Goal: Register for event/course

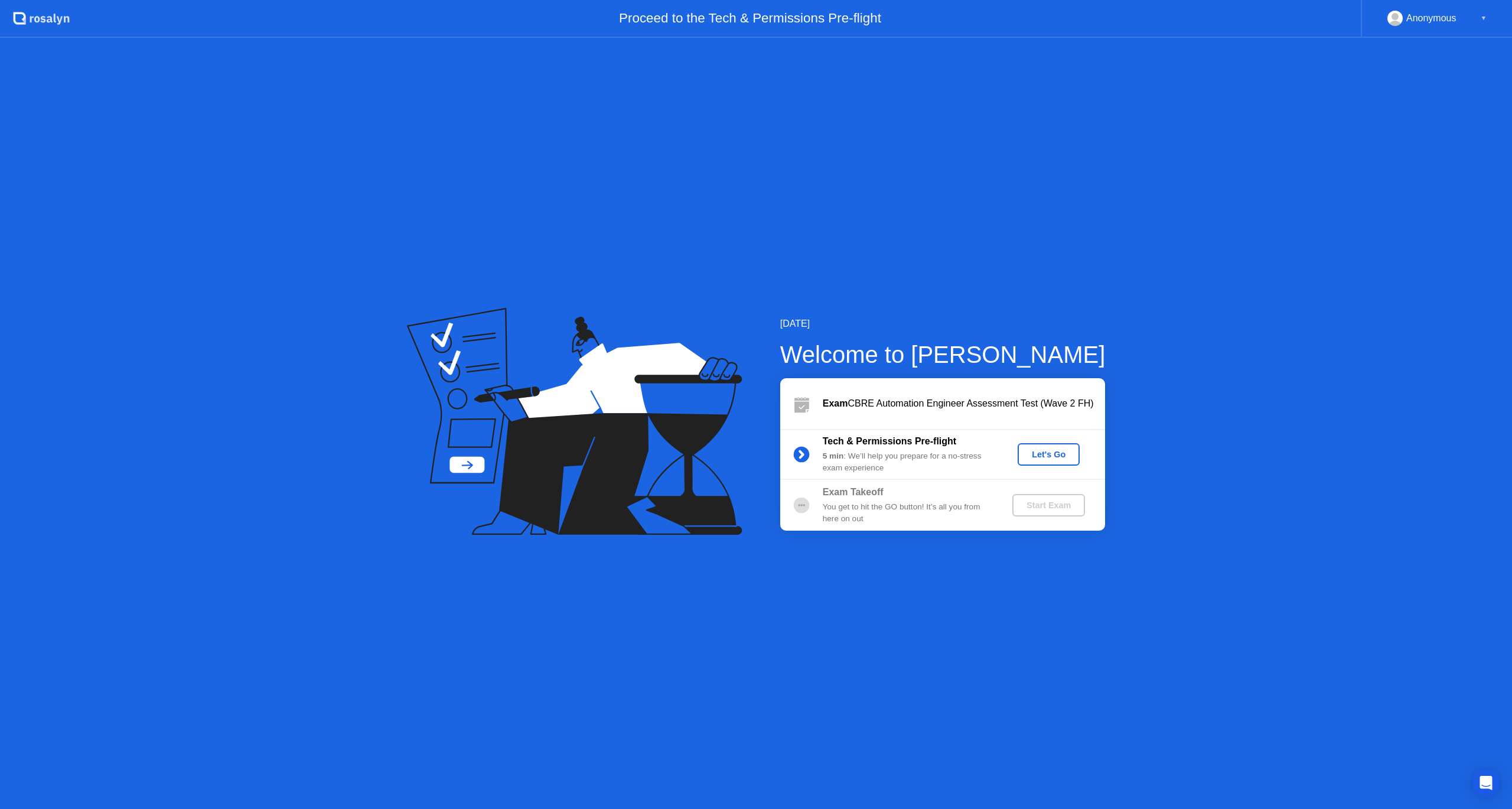
click at [1056, 462] on button "Let's Go" at bounding box center [1049, 453] width 62 height 22
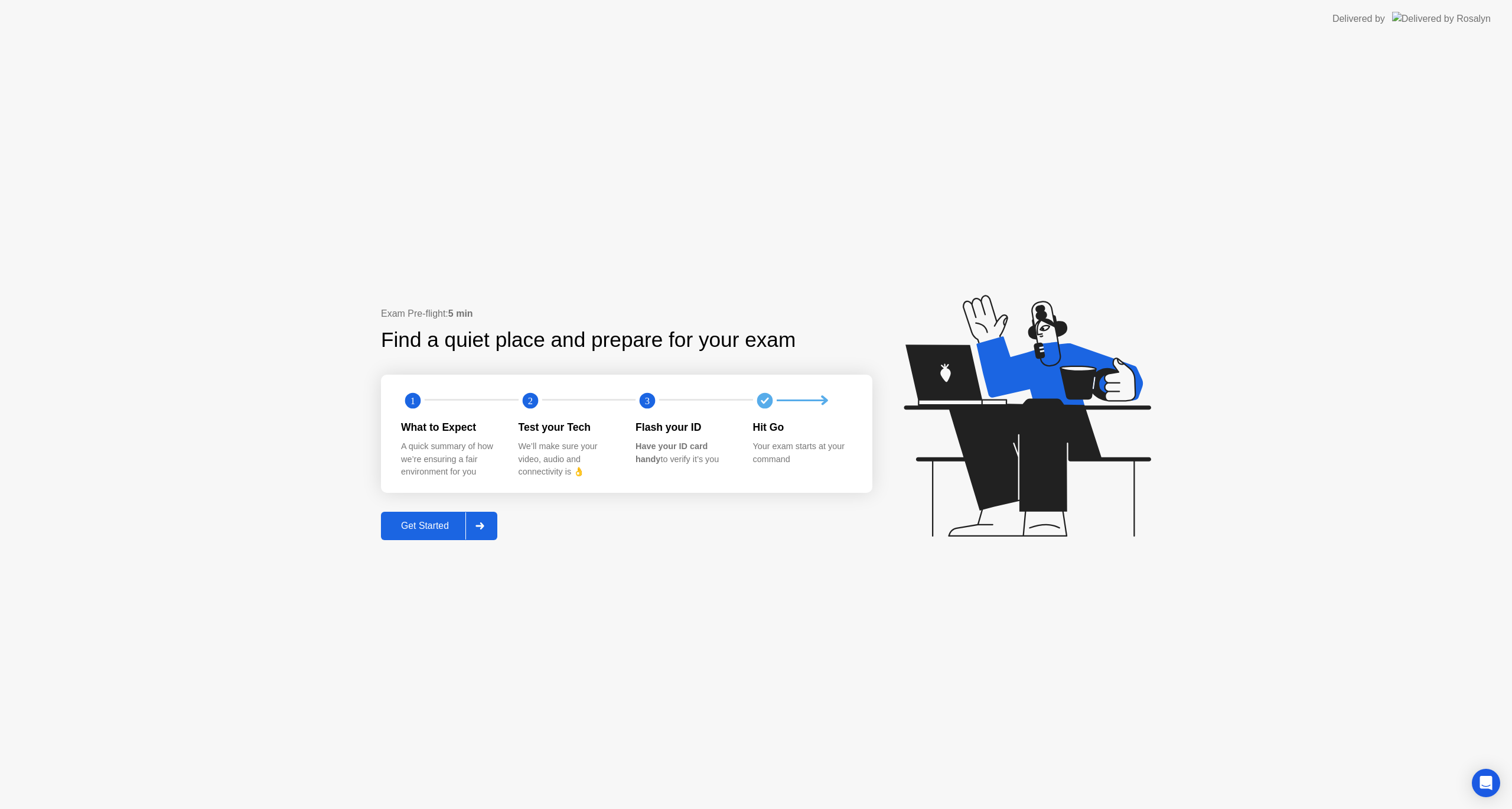
click at [488, 510] on div "Exam Pre-flight: 5 min Find a quiet place and prepare for your exam 1 2 3 What …" at bounding box center [626, 423] width 491 height 233
click at [488, 522] on div at bounding box center [479, 525] width 29 height 27
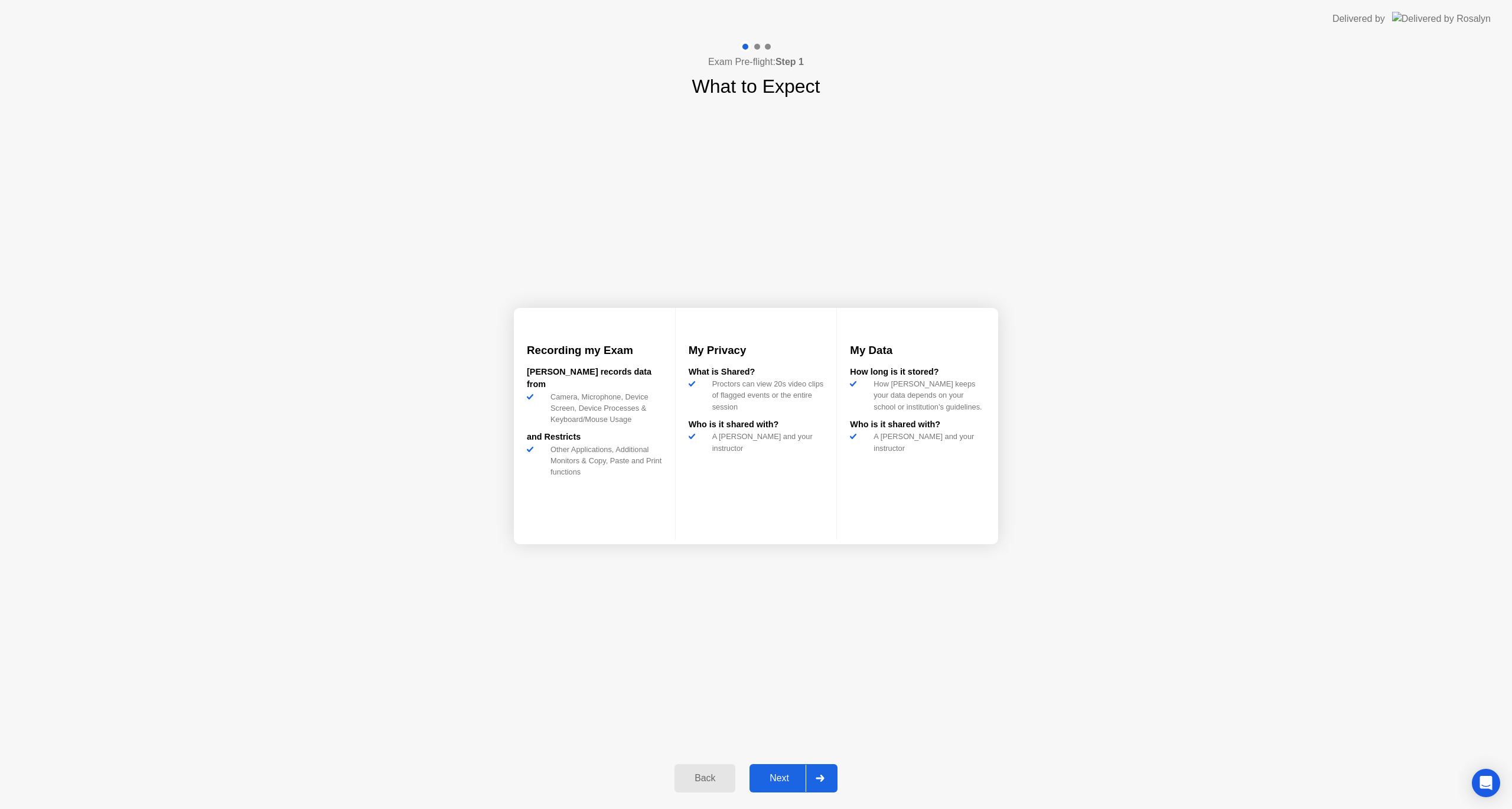
drag, startPoint x: 825, startPoint y: 797, endPoint x: 827, endPoint y: 787, distance: 10.2
click at [825, 795] on div "Back Next" at bounding box center [756, 778] width 177 height 55
click at [827, 787] on div at bounding box center [820, 778] width 29 height 27
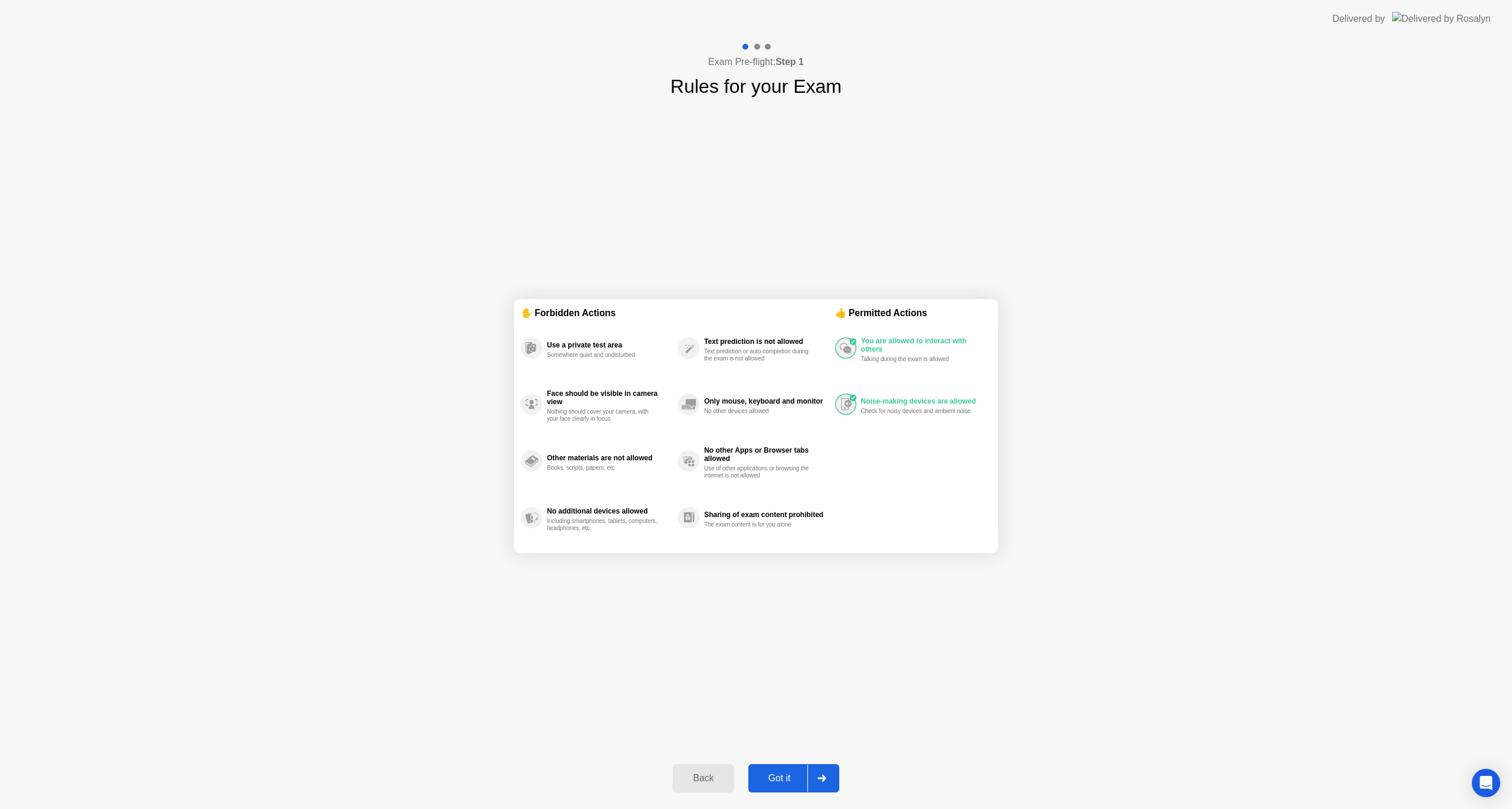
click at [803, 789] on button "Got it" at bounding box center [794, 778] width 91 height 29
select select "**********"
select select "*******"
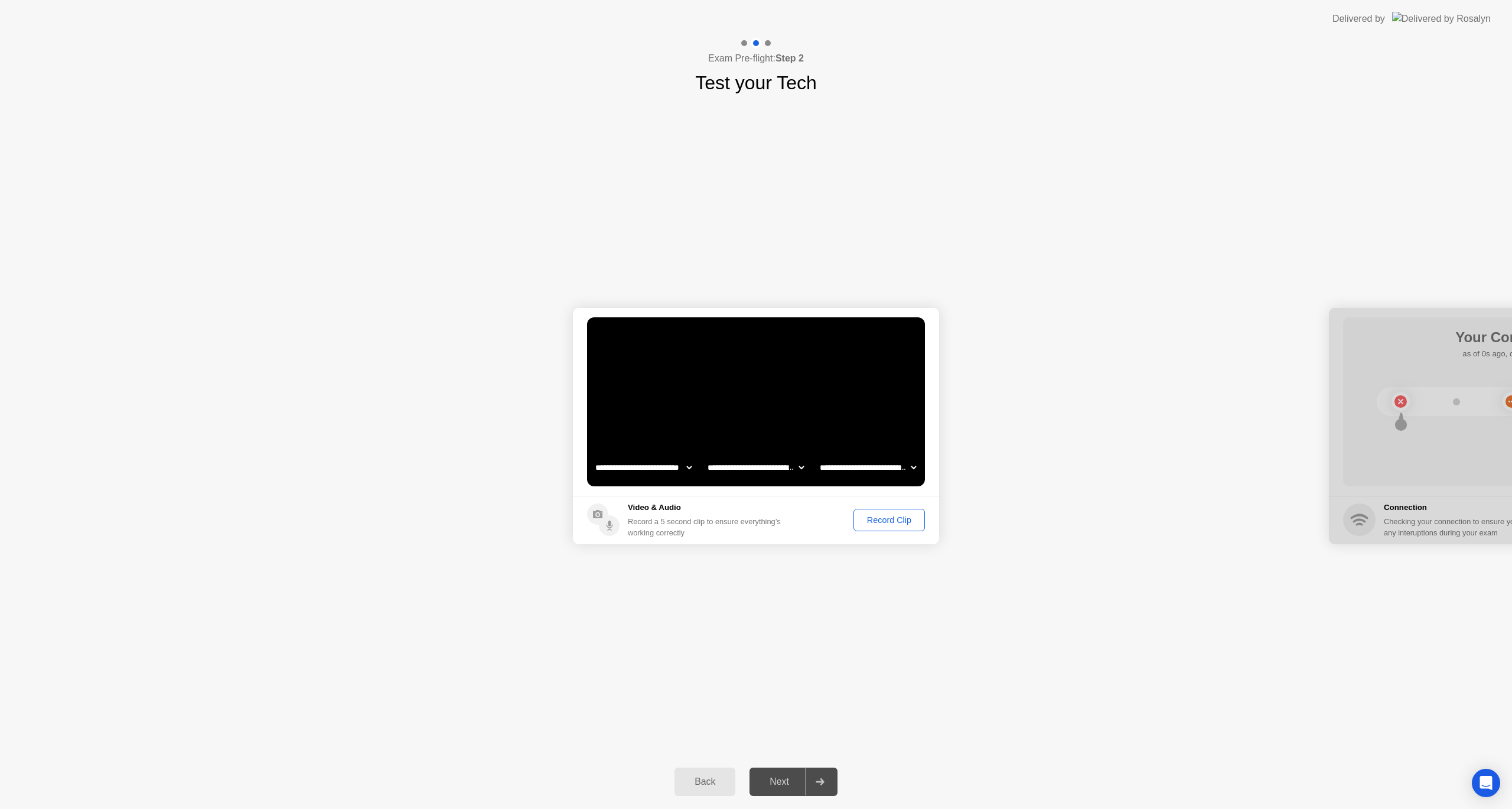
click at [911, 522] on div "Record Clip" at bounding box center [889, 520] width 63 height 10
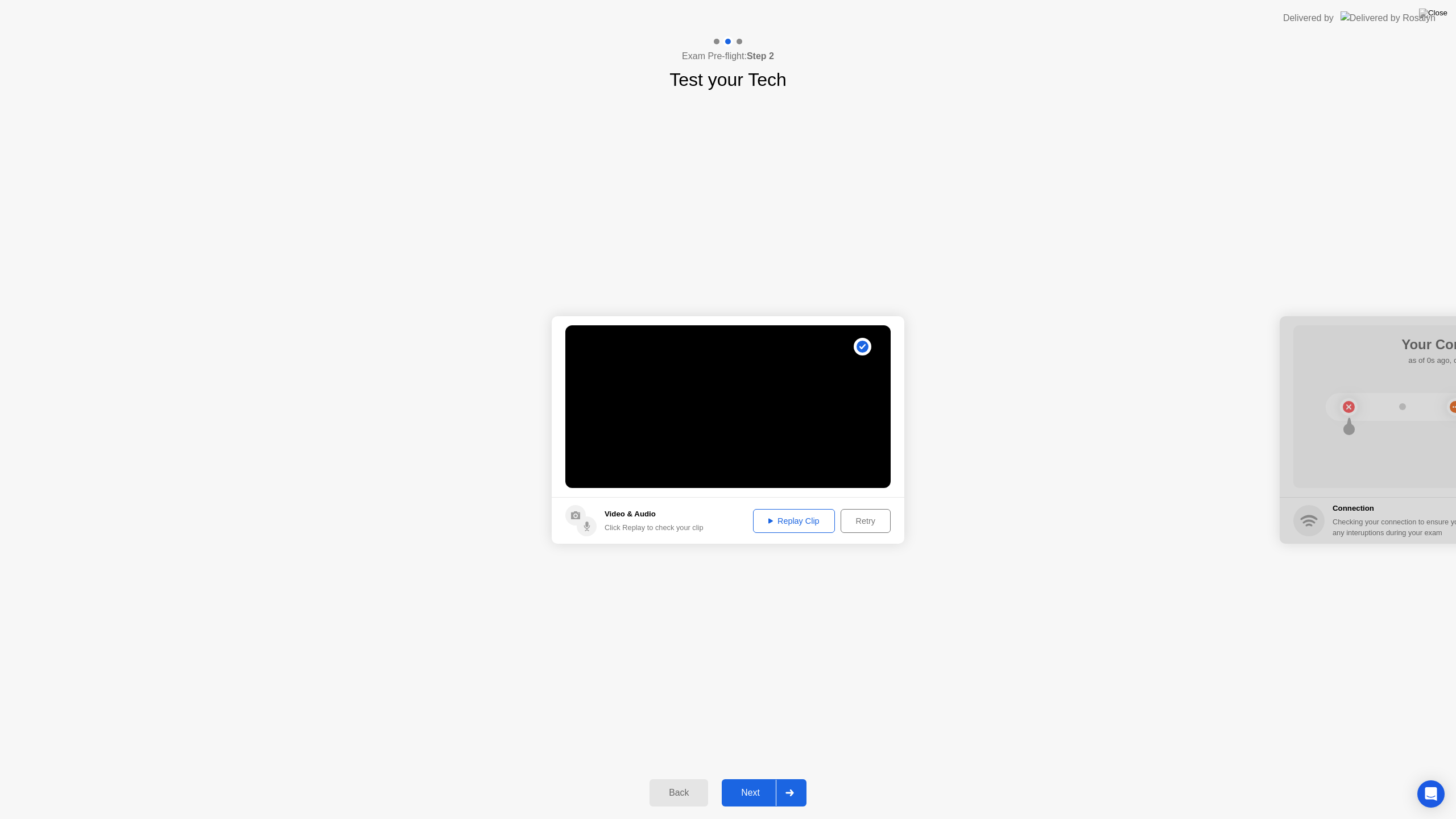
click at [753, 778] on div "Next" at bounding box center [750, 793] width 51 height 10
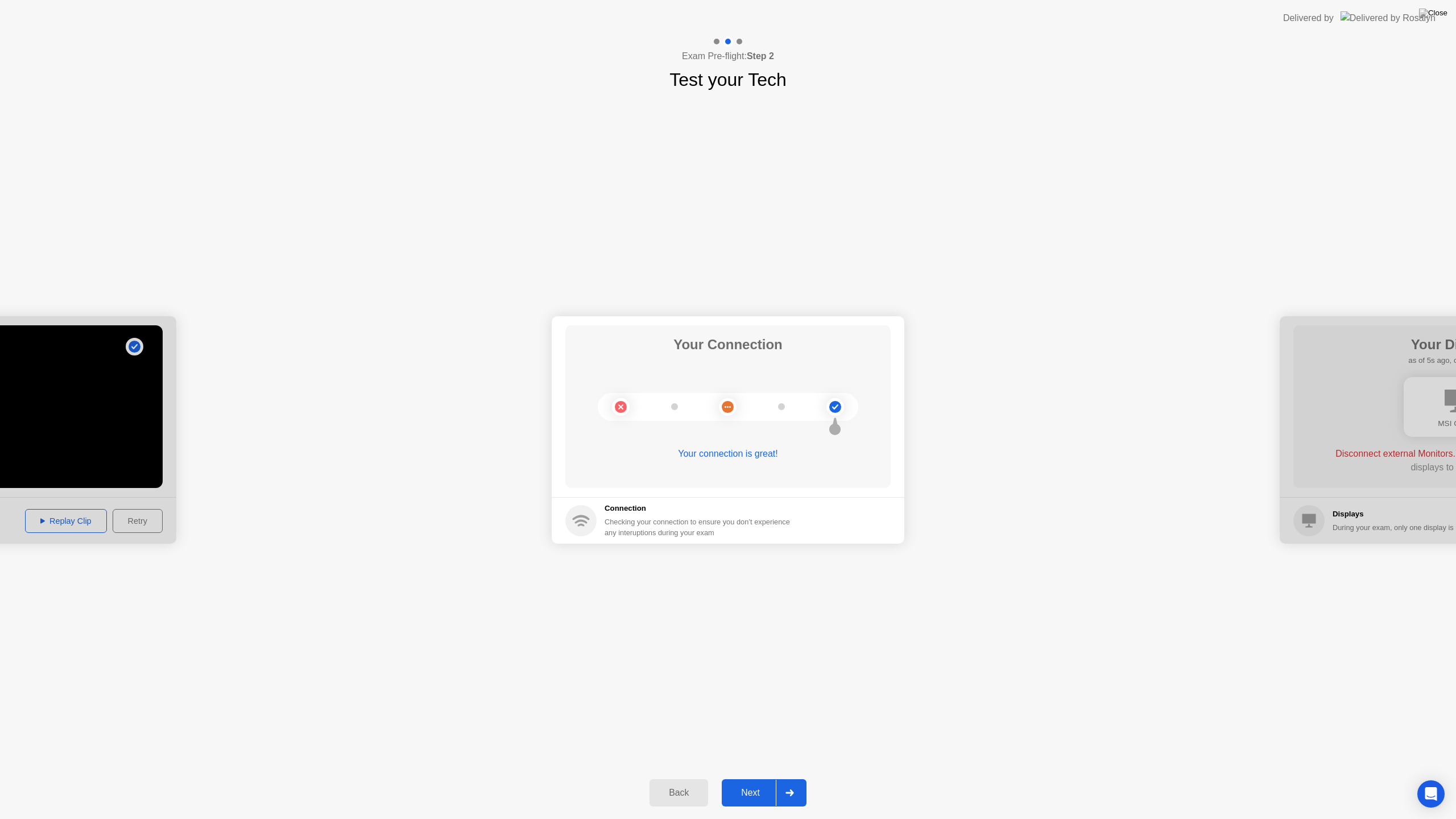
click at [757, 778] on div "Next" at bounding box center [750, 793] width 51 height 10
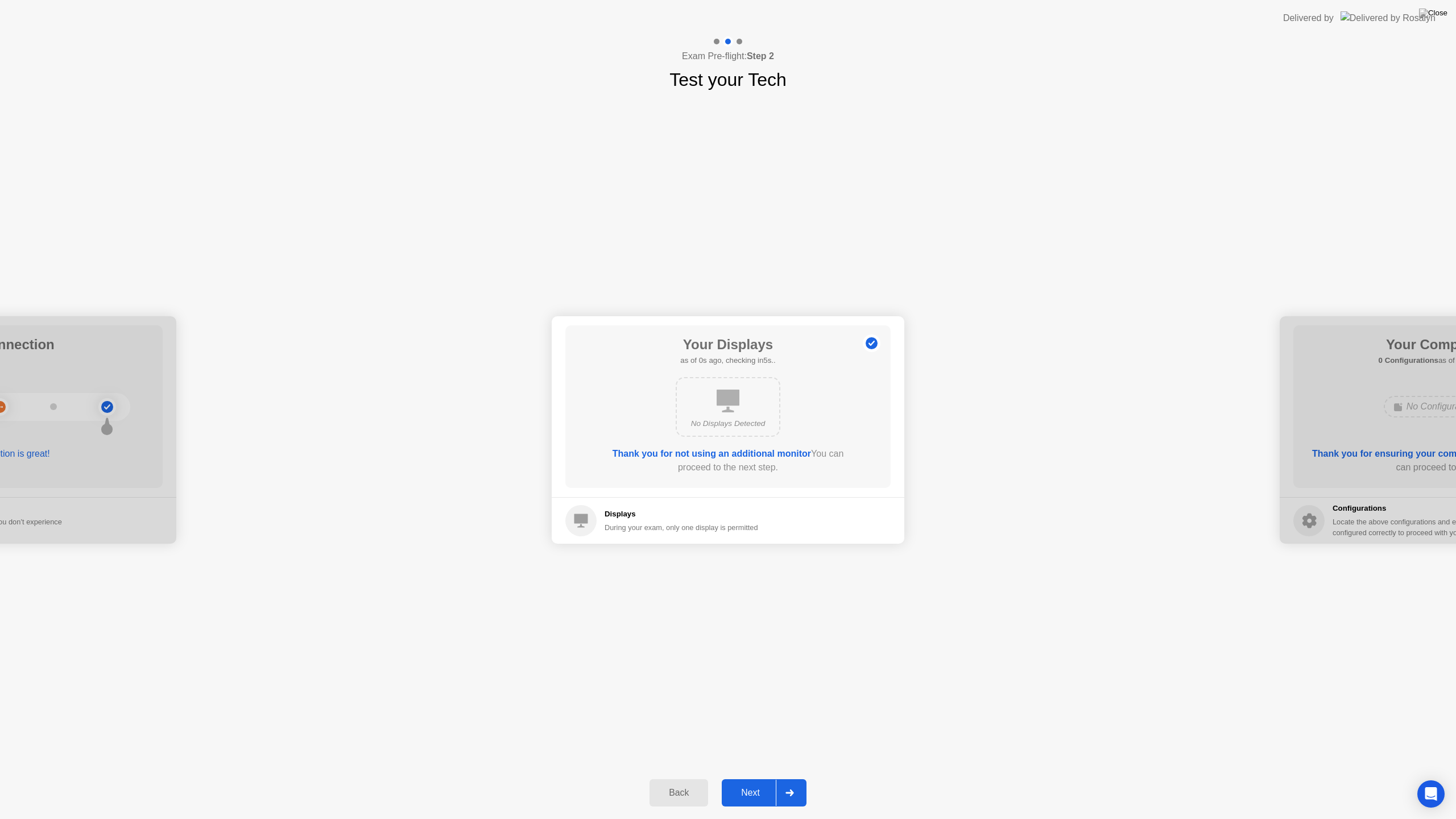
click at [757, 778] on div "Next" at bounding box center [750, 793] width 51 height 10
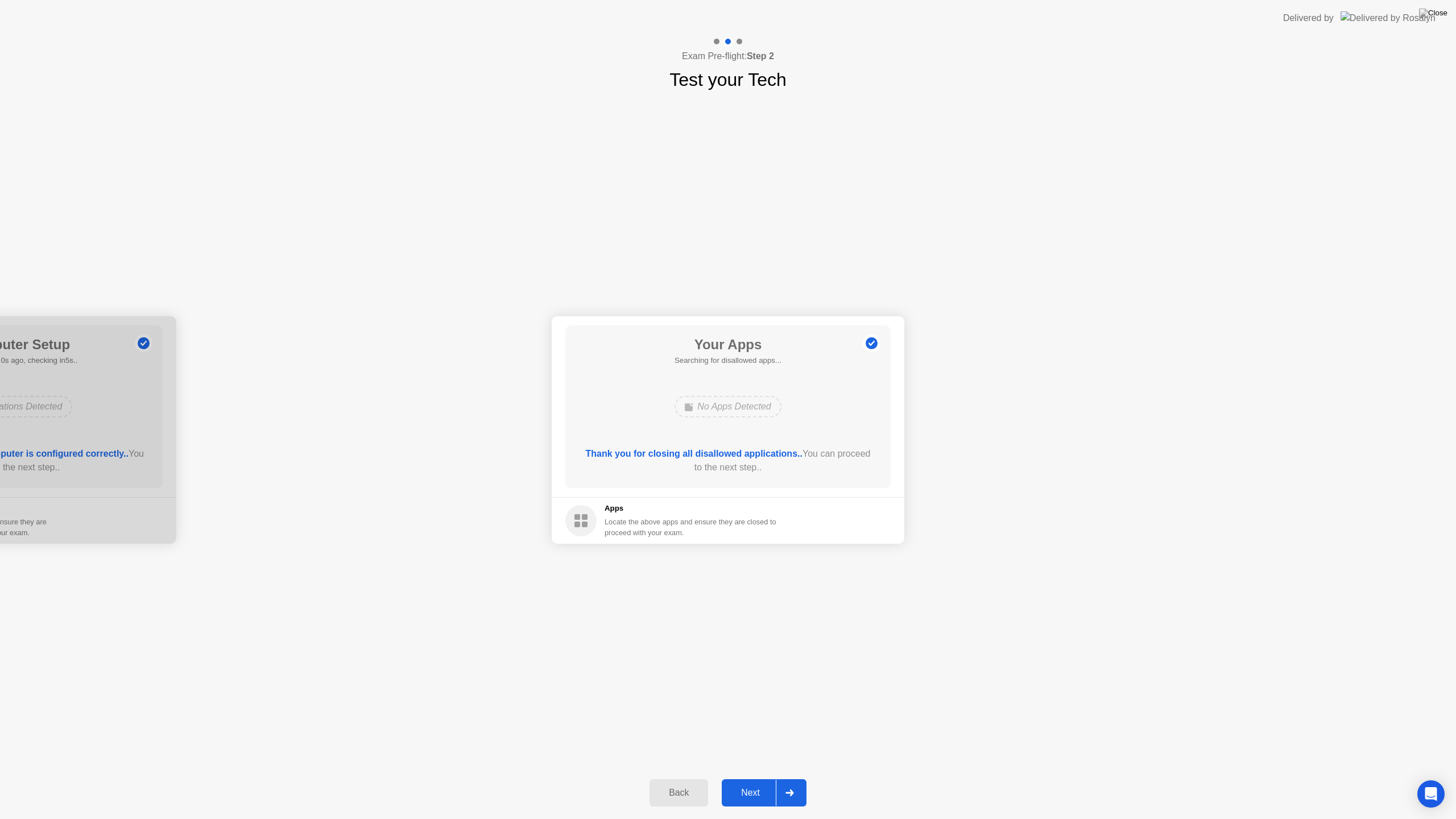
click at [757, 778] on div "Next" at bounding box center [750, 793] width 51 height 10
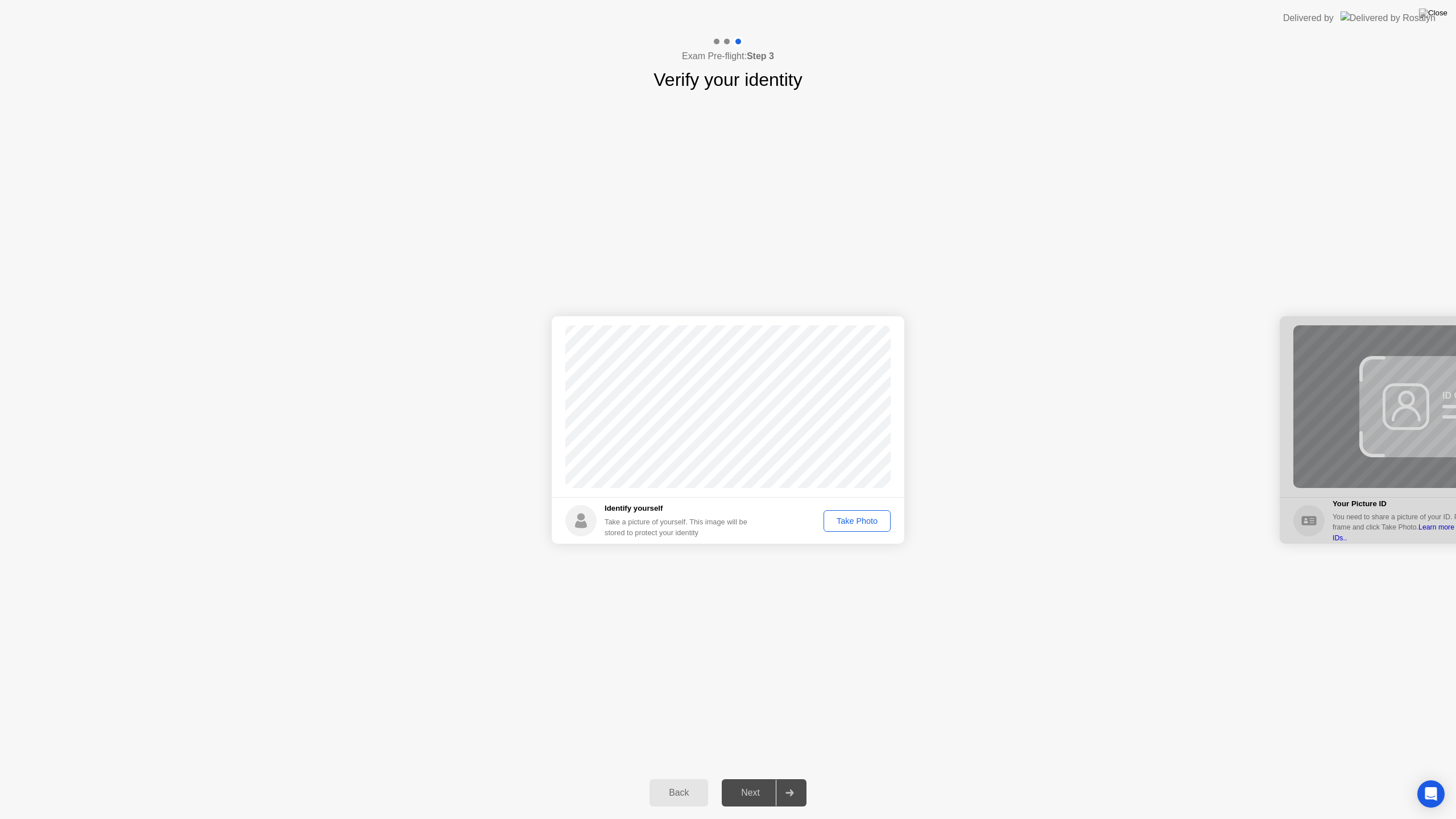
click at [858, 520] on div "Take Photo" at bounding box center [857, 521] width 59 height 10
click at [752, 778] on div "Next" at bounding box center [750, 793] width 51 height 10
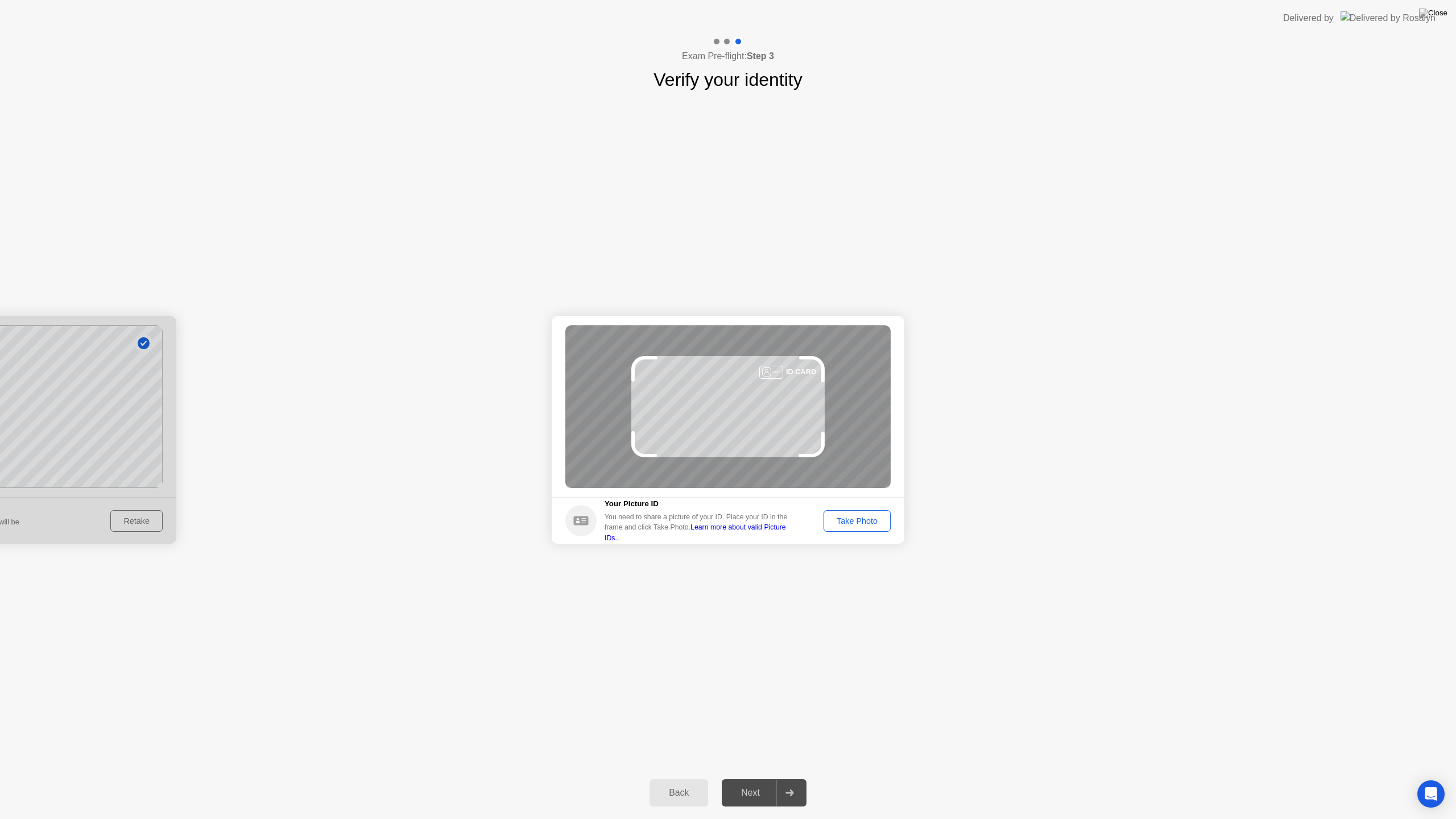
click at [861, 520] on div "Take Photo" at bounding box center [857, 521] width 59 height 10
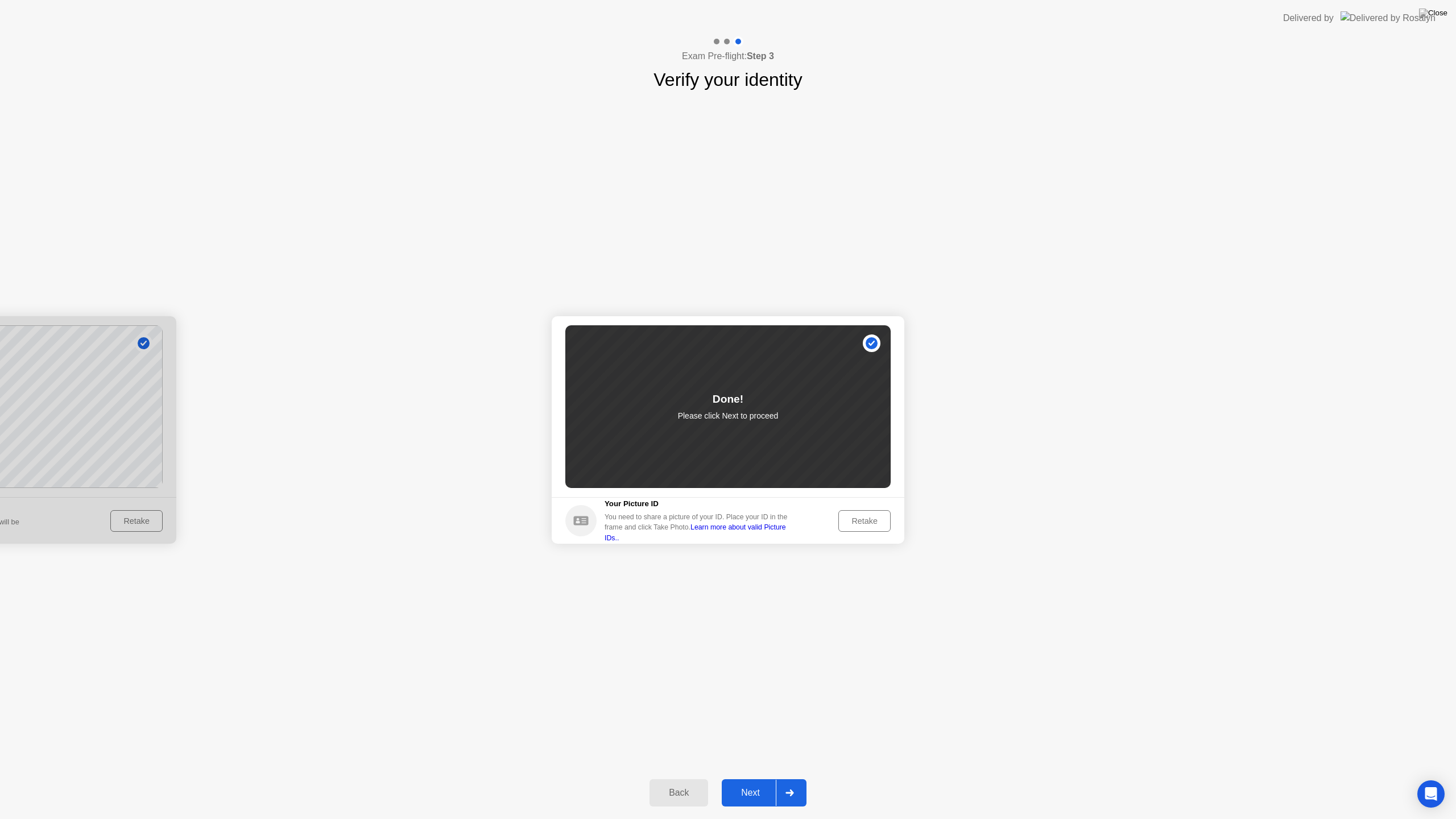
click at [759, 778] on div "Next" at bounding box center [750, 793] width 51 height 10
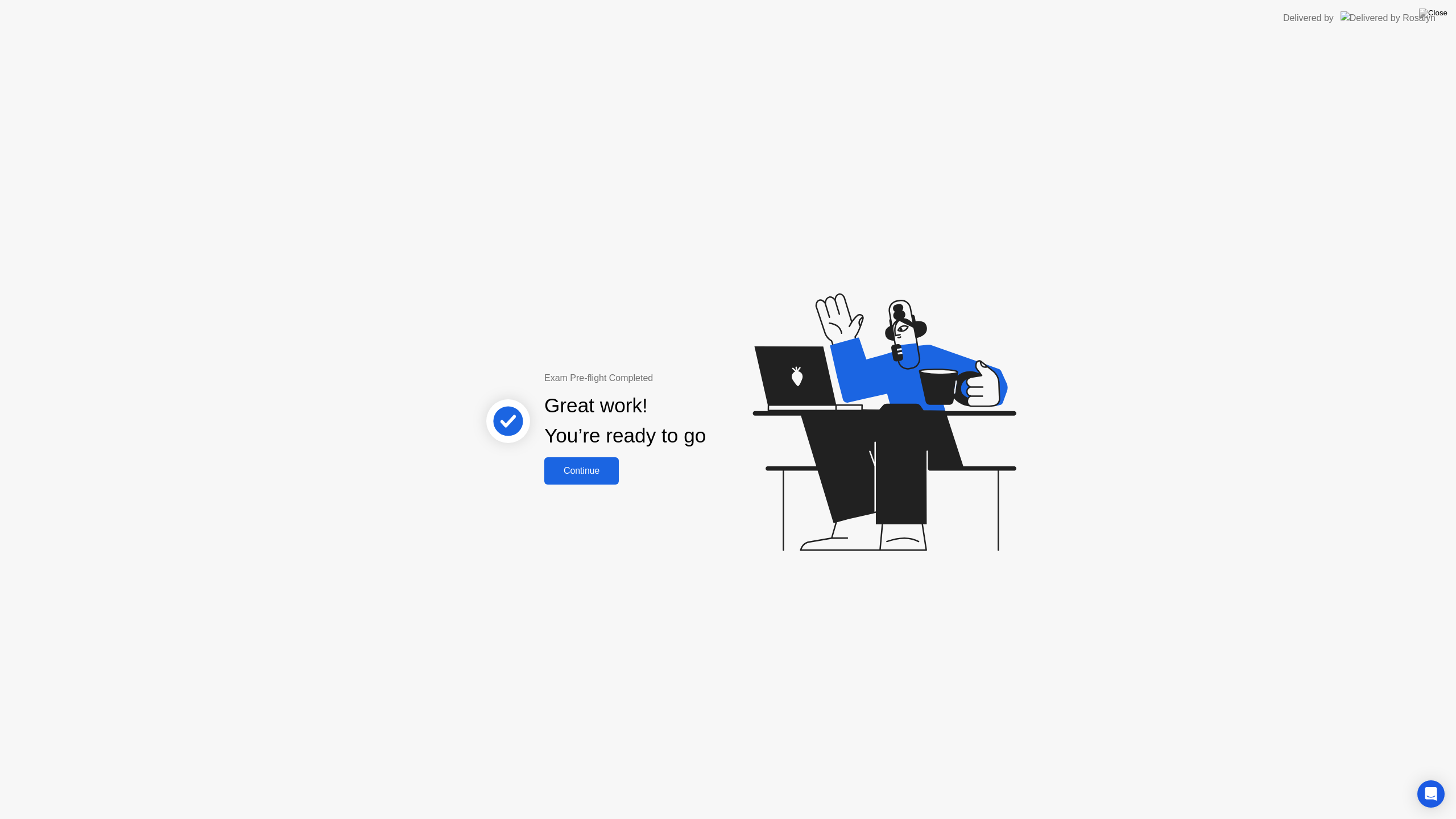
click at [591, 460] on button "Continue" at bounding box center [582, 471] width 74 height 28
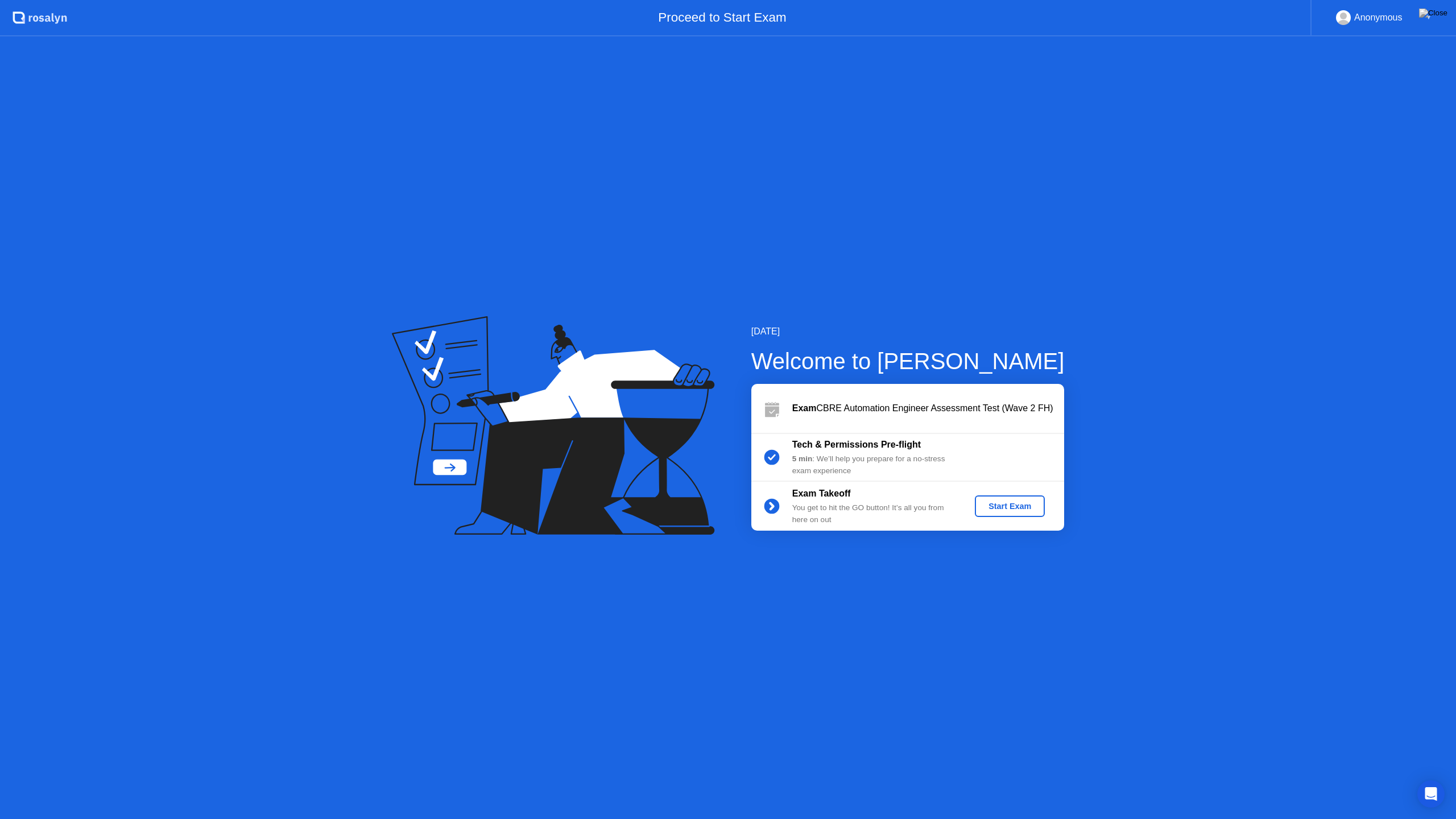
click at [1019, 504] on div "Start Exam" at bounding box center [1010, 506] width 61 height 10
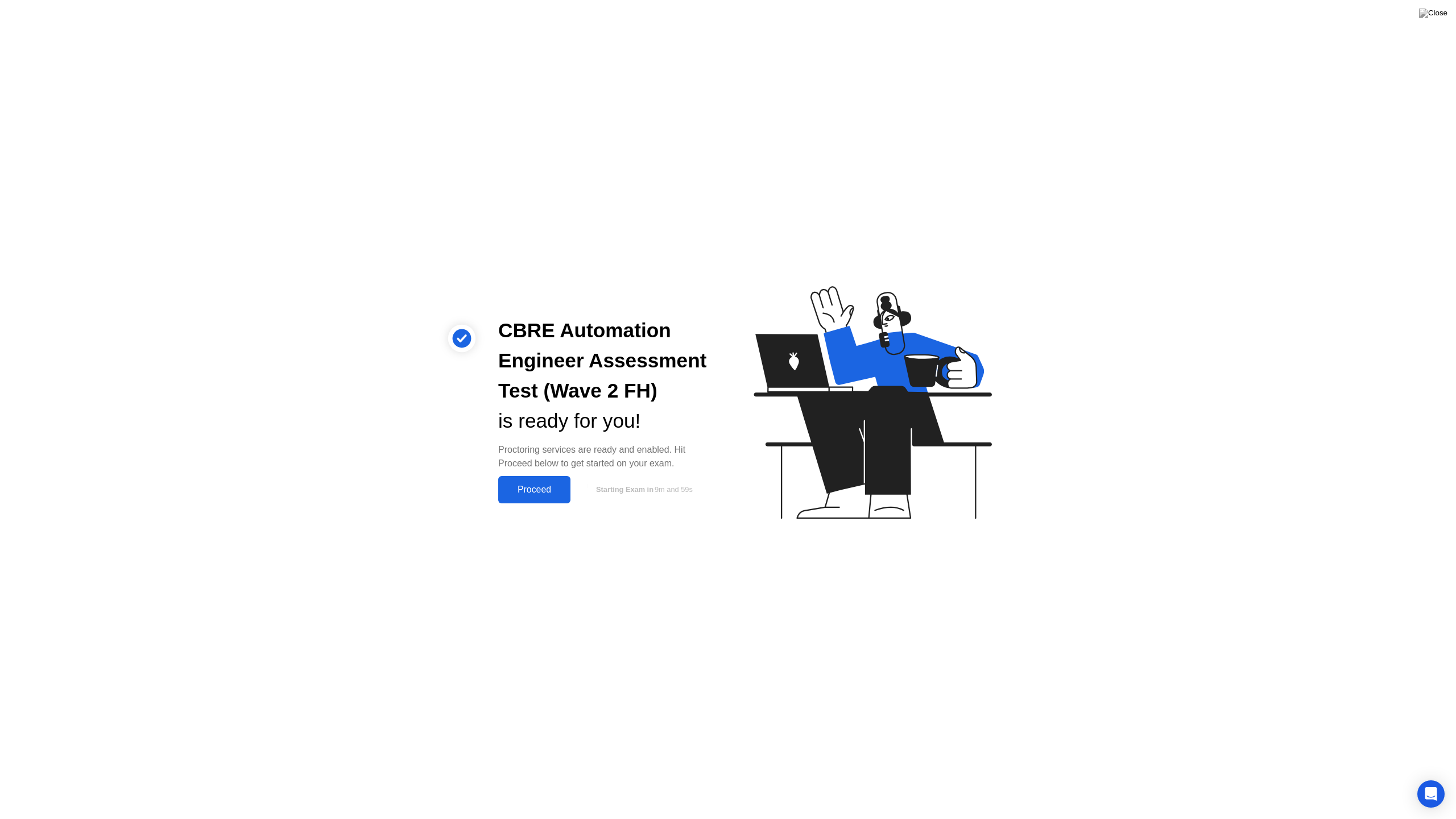
click at [545, 488] on div "Proceed" at bounding box center [534, 490] width 66 height 10
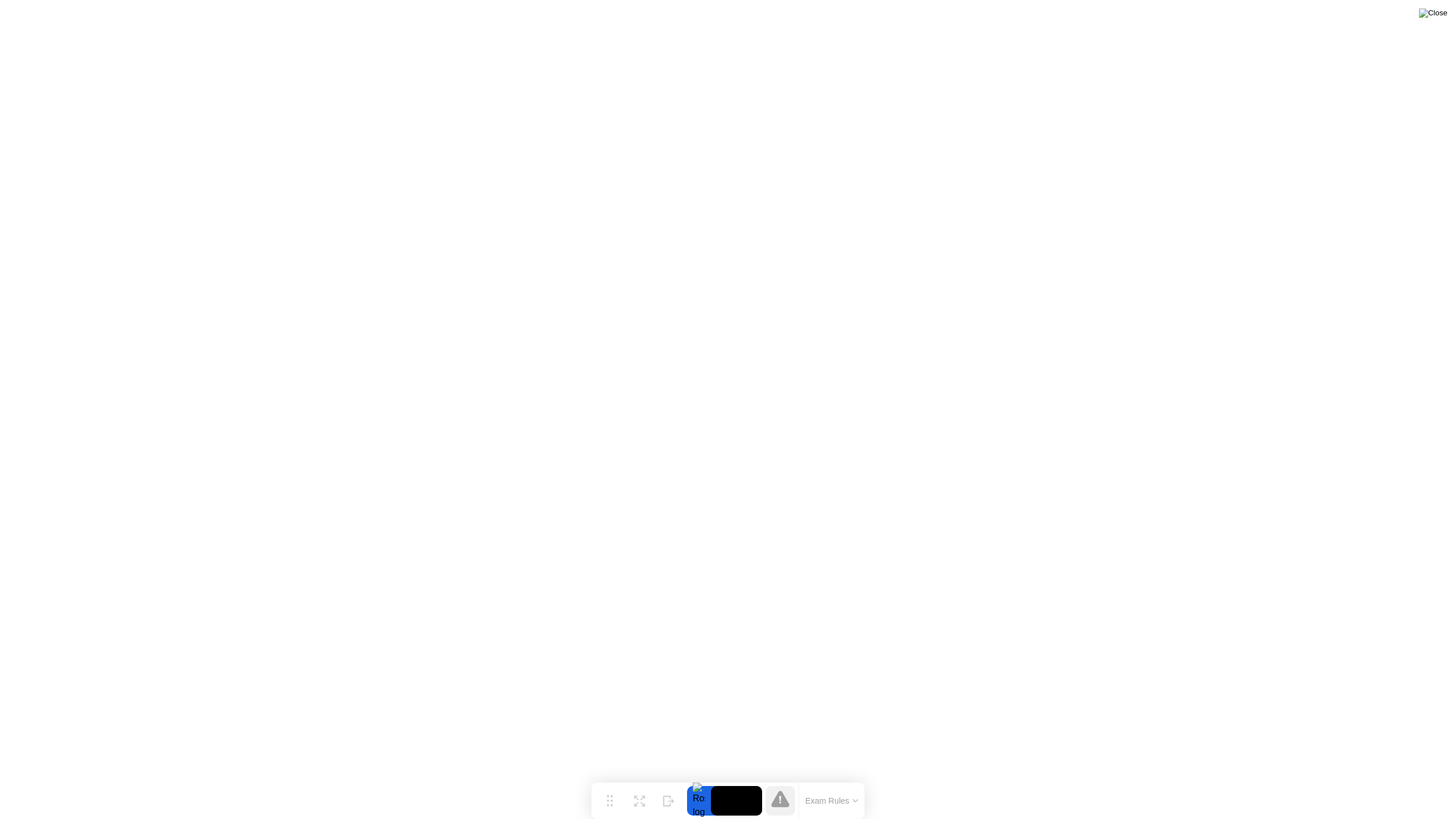
click at [1443, 16] on img at bounding box center [1434, 13] width 29 height 10
